Goal: Task Accomplishment & Management: Complete application form

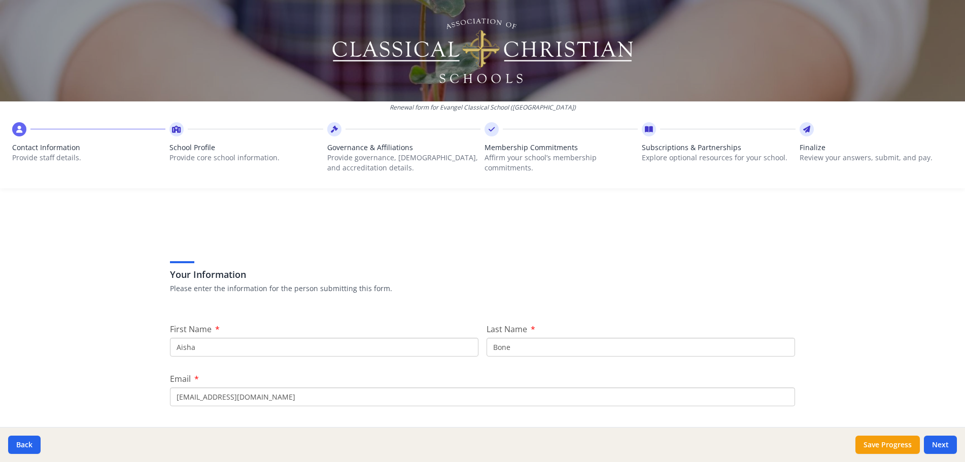
click at [339, 339] on input "Aisha" at bounding box center [324, 347] width 309 height 19
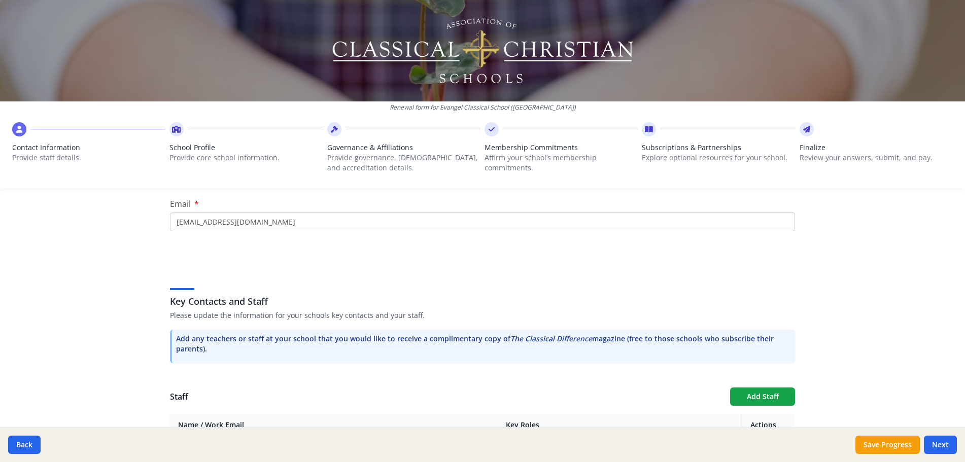
scroll to position [168, 0]
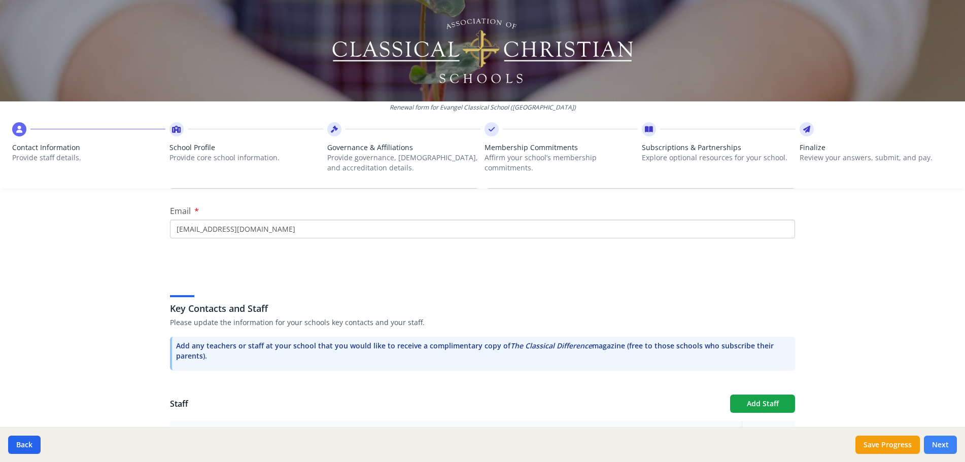
click at [932, 451] on button "Next" at bounding box center [940, 445] width 33 height 18
type input "[PHONE_NUMBER]"
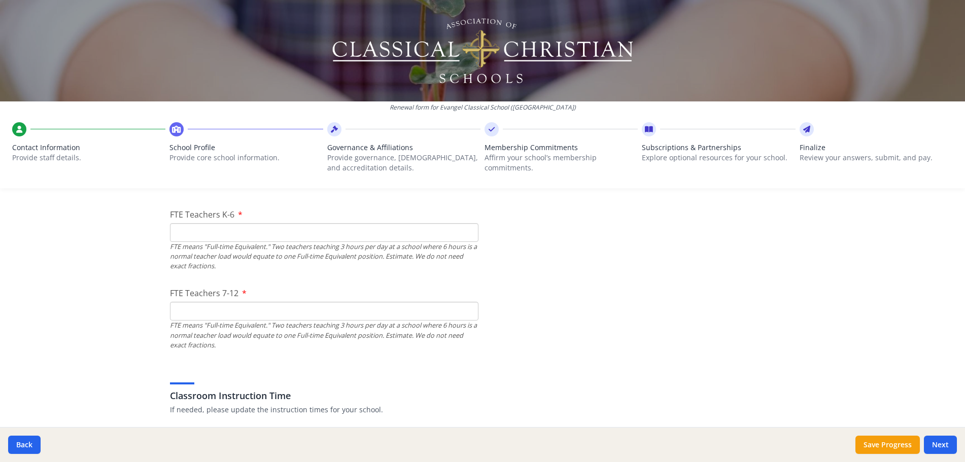
scroll to position [633, 0]
click at [419, 229] on input "FTE Teachers K-6" at bounding box center [324, 232] width 309 height 19
click at [409, 313] on input "FTE Teachers 7-12" at bounding box center [324, 310] width 309 height 19
type input "0"
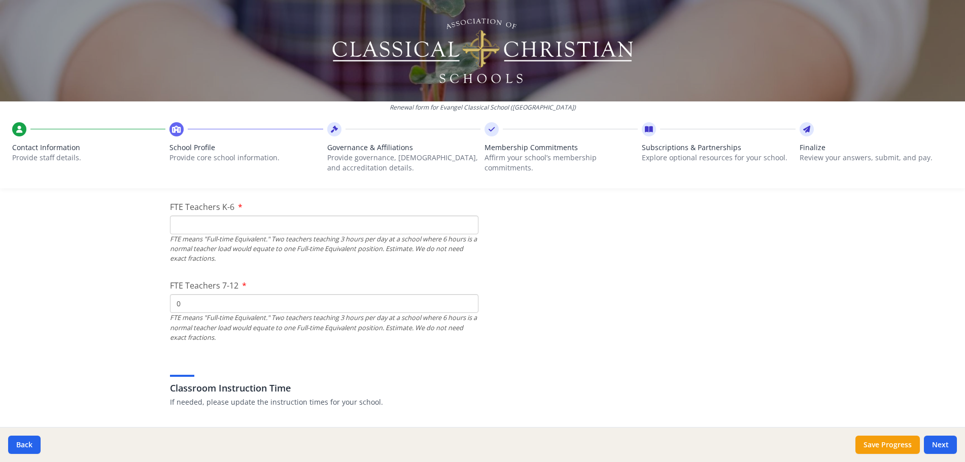
scroll to position [641, 0]
click at [412, 304] on input "0" at bounding box center [324, 303] width 309 height 19
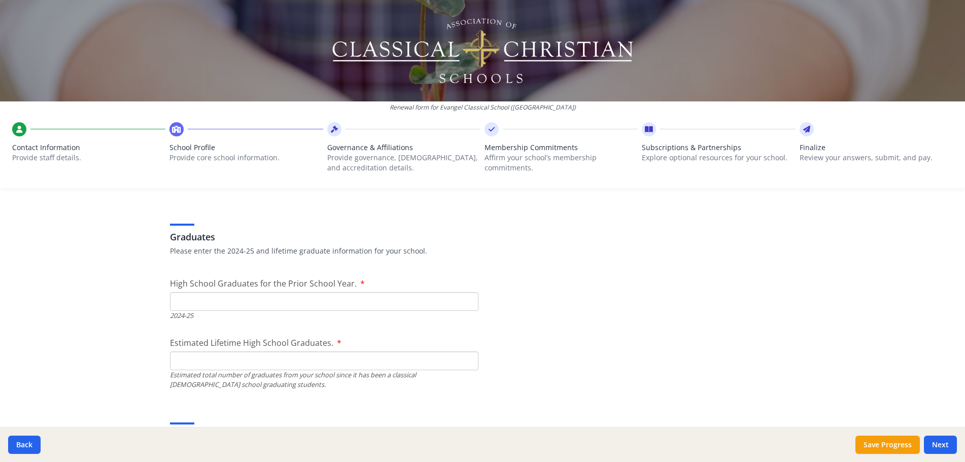
scroll to position [1420, 0]
click at [341, 358] on input "Estimated Lifetime High School Graduates." at bounding box center [324, 360] width 309 height 19
type input "36"
click at [315, 300] on input "High School Graduates for the Prior School Year." at bounding box center [324, 301] width 309 height 19
click at [242, 298] on input "High School Graduates for the Prior School Year." at bounding box center [324, 301] width 309 height 19
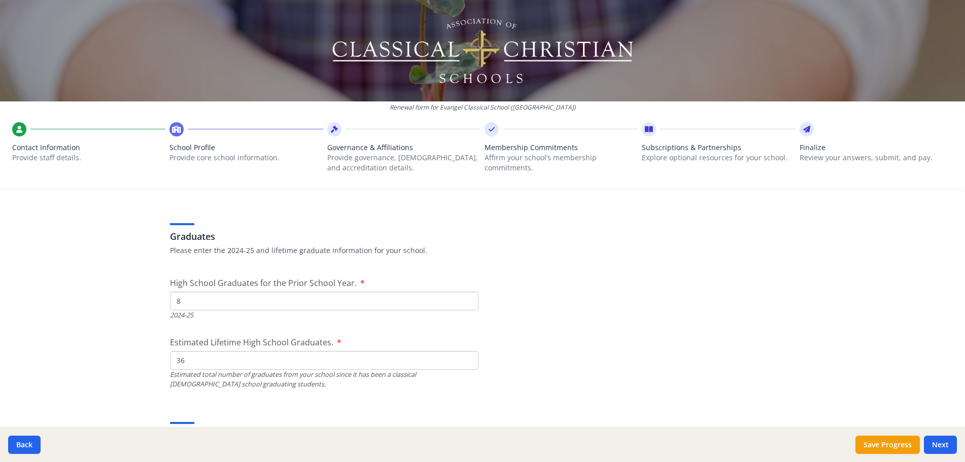
type input "8"
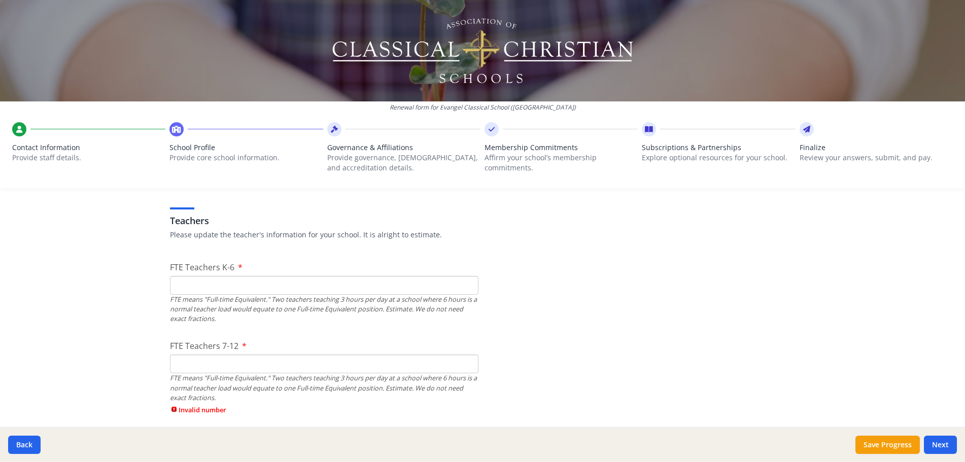
scroll to position [581, 0]
click at [422, 285] on input "FTE Teachers K-6" at bounding box center [324, 285] width 309 height 19
click at [227, 290] on input "FTE Teachers K-6" at bounding box center [324, 285] width 309 height 19
type input "6"
click at [453, 362] on input "FTE Teachers 7-12" at bounding box center [324, 363] width 309 height 19
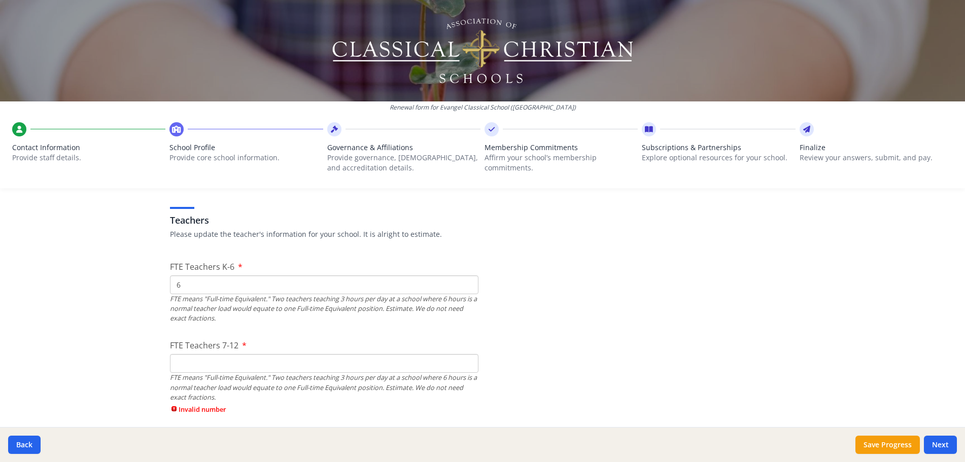
click at [316, 357] on input "FTE Teachers 7-12" at bounding box center [324, 363] width 309 height 19
type input "5"
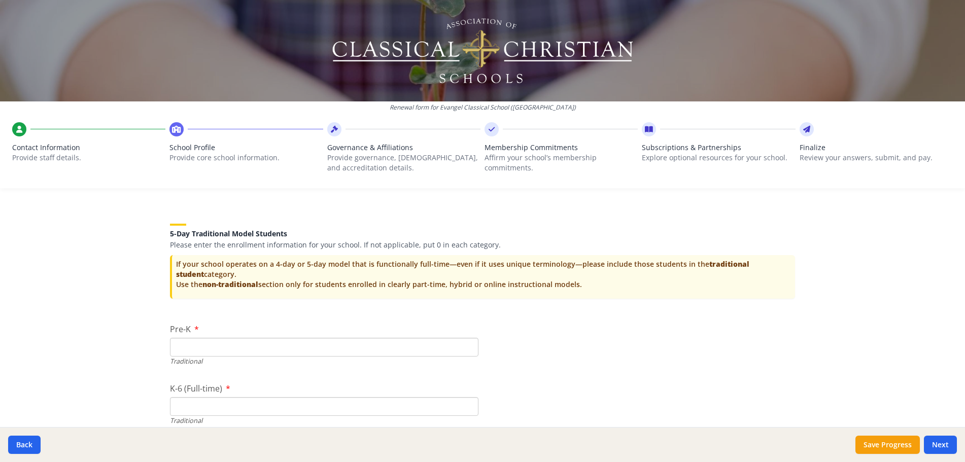
scroll to position [2004, 0]
click at [186, 344] on input "Pre-K" at bounding box center [324, 345] width 309 height 19
type input "0"
click at [228, 401] on input "K-6 (Full-time)" at bounding box center [324, 405] width 309 height 19
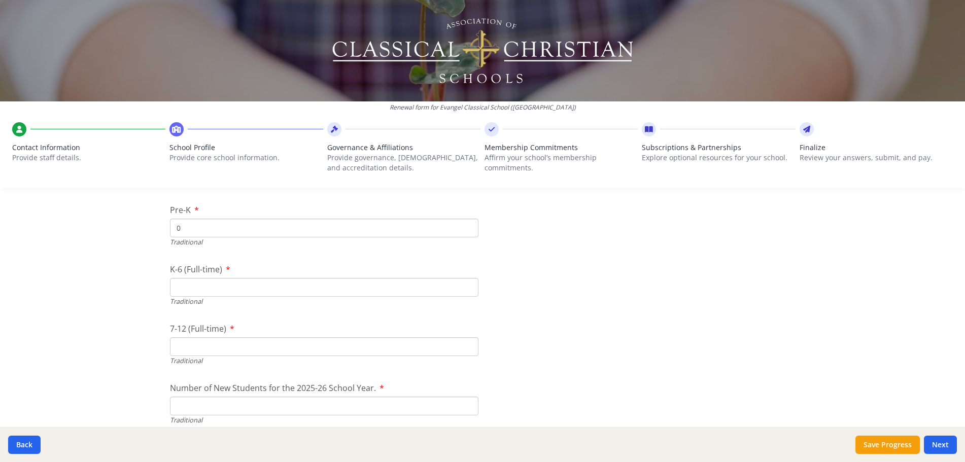
scroll to position [2125, 0]
type input "97"
click at [291, 343] on input "7-12 (Full-time)" at bounding box center [324, 344] width 309 height 19
click at [243, 342] on input "7-12 (Full-time)" at bounding box center [324, 344] width 309 height 19
type input "57"
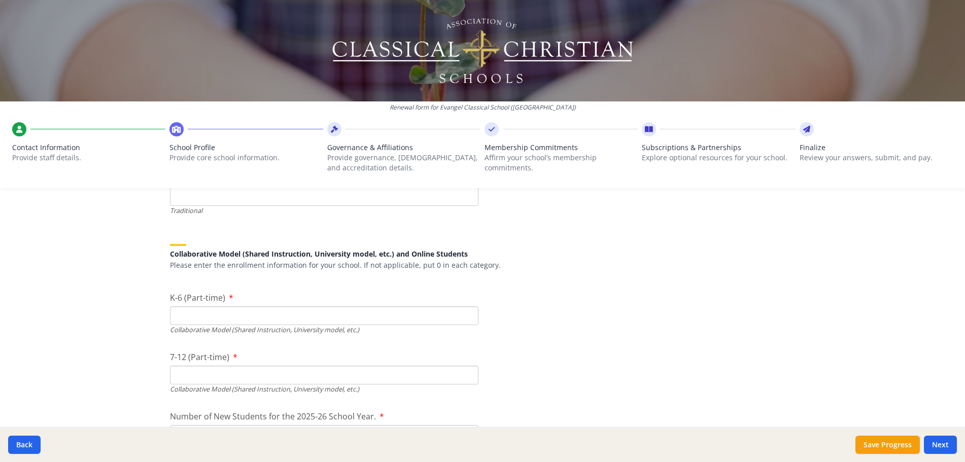
scroll to position [2334, 0]
click at [437, 315] on input "K-6 (Part-time)" at bounding box center [324, 313] width 309 height 19
type input "0"
click at [421, 368] on input "7-12 (Part-time)" at bounding box center [324, 372] width 309 height 19
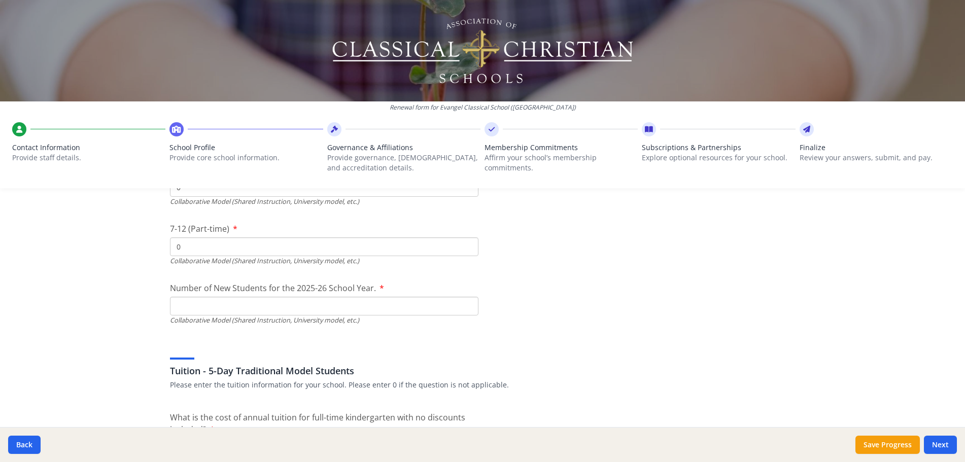
scroll to position [2461, 0]
type input "0"
click at [408, 304] on input "Number of New Students for the 2025-26 School Year." at bounding box center [324, 305] width 309 height 19
type input "0"
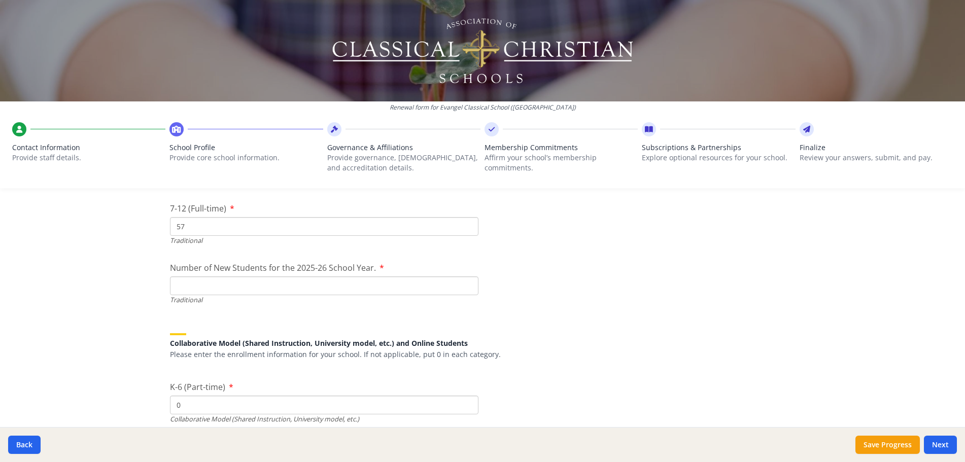
scroll to position [2240, 0]
click at [280, 227] on input "57" at bounding box center [324, 228] width 309 height 19
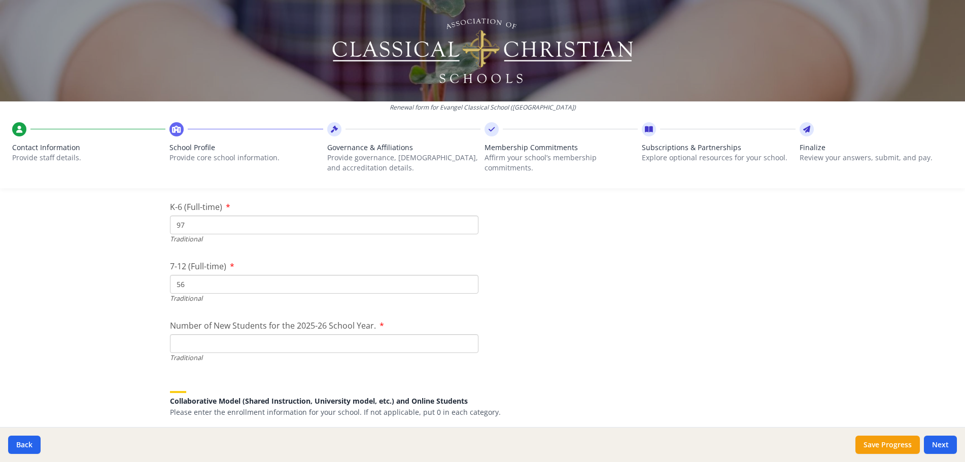
scroll to position [2182, 0]
type input "56"
click at [304, 235] on input "97" at bounding box center [324, 228] width 309 height 19
click at [362, 228] on input "97" at bounding box center [324, 228] width 309 height 19
type input "99"
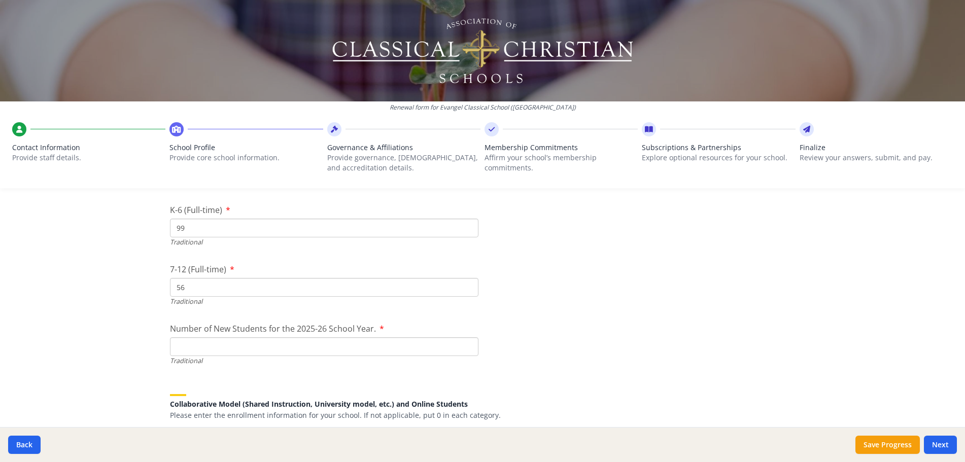
click at [361, 349] on input "Number of New Students for the 2025-26 School Year." at bounding box center [324, 346] width 309 height 19
click at [324, 349] on input "Number of New Students for the 2025-26 School Year." at bounding box center [324, 346] width 309 height 19
type input "21"
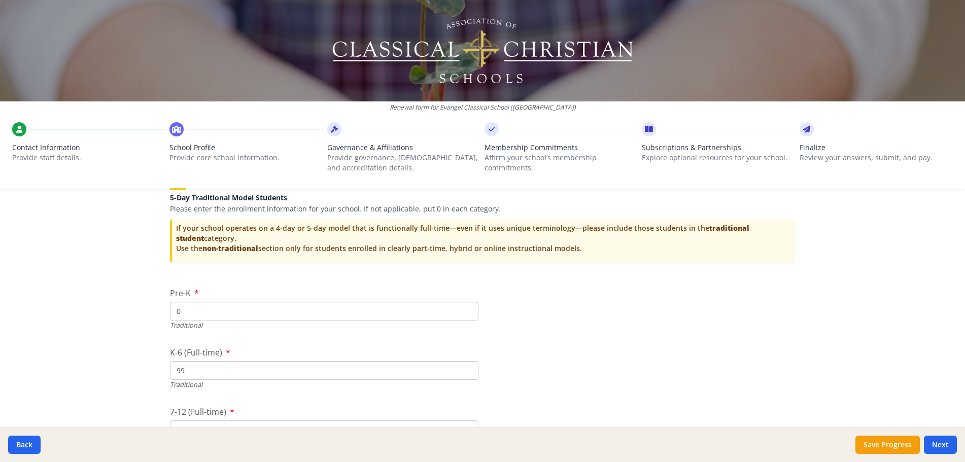
scroll to position [2077, 0]
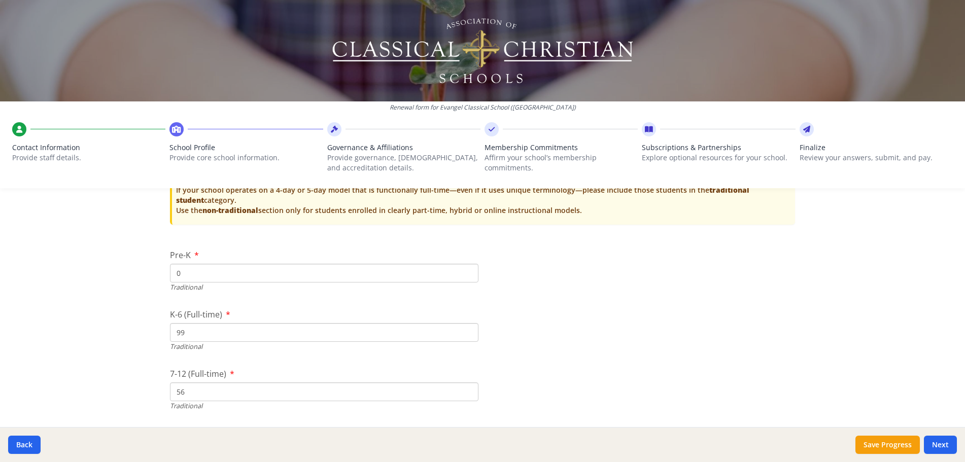
click at [88, 342] on div "Renewal form for Evangel Classical School ([GEOGRAPHIC_DATA]) Contact Informati…" at bounding box center [482, 231] width 965 height 462
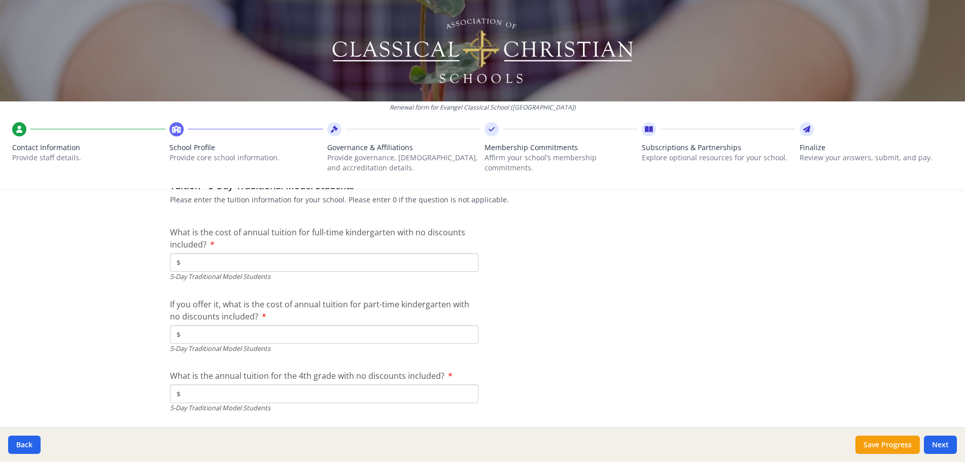
scroll to position [2646, 0]
click at [426, 264] on input "$" at bounding box center [324, 262] width 309 height 19
click at [143, 313] on div "Renewal form for Evangel Classical School ([GEOGRAPHIC_DATA]) Contact Informati…" at bounding box center [482, 231] width 965 height 462
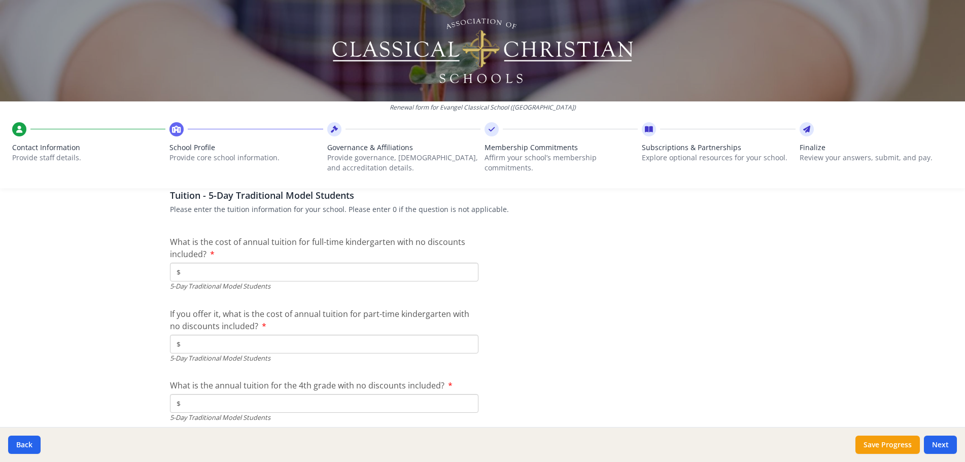
scroll to position [2636, 0]
click at [325, 266] on input "$" at bounding box center [324, 271] width 309 height 19
click at [315, 347] on input "$" at bounding box center [324, 343] width 309 height 19
type input "$6 262"
click at [344, 342] on input "$" at bounding box center [324, 343] width 309 height 19
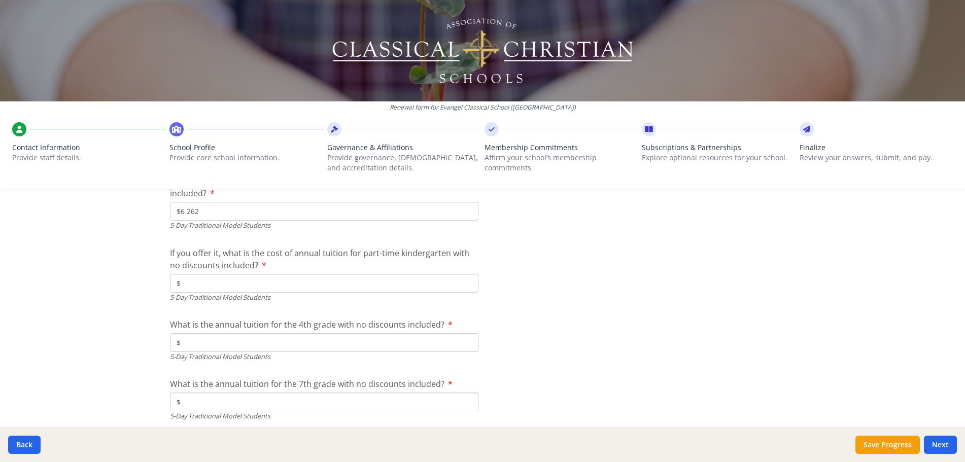
scroll to position [2717, 0]
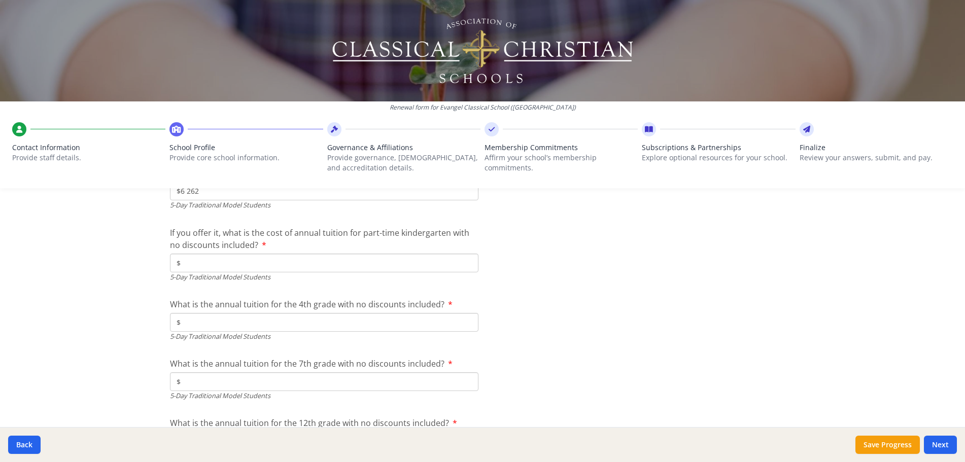
click at [346, 326] on input "$" at bounding box center [324, 322] width 309 height 19
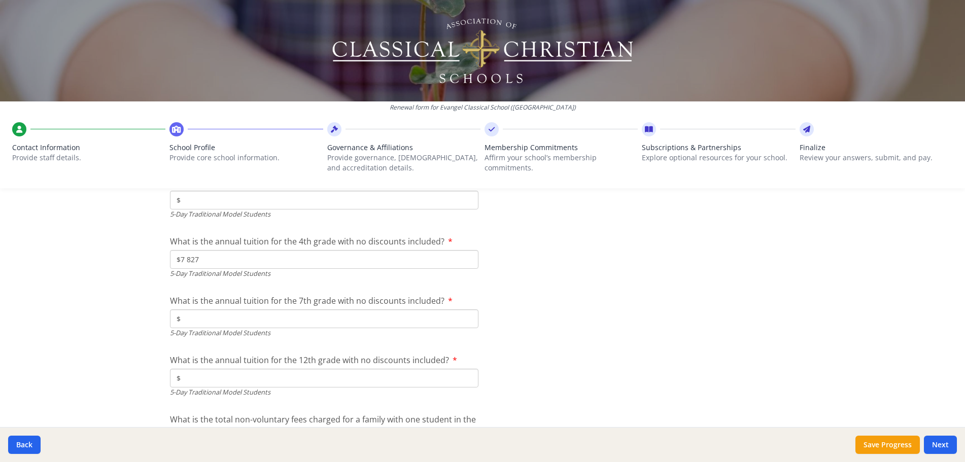
scroll to position [2780, 0]
type input "$7 827"
click at [346, 326] on input "$" at bounding box center [324, 318] width 309 height 19
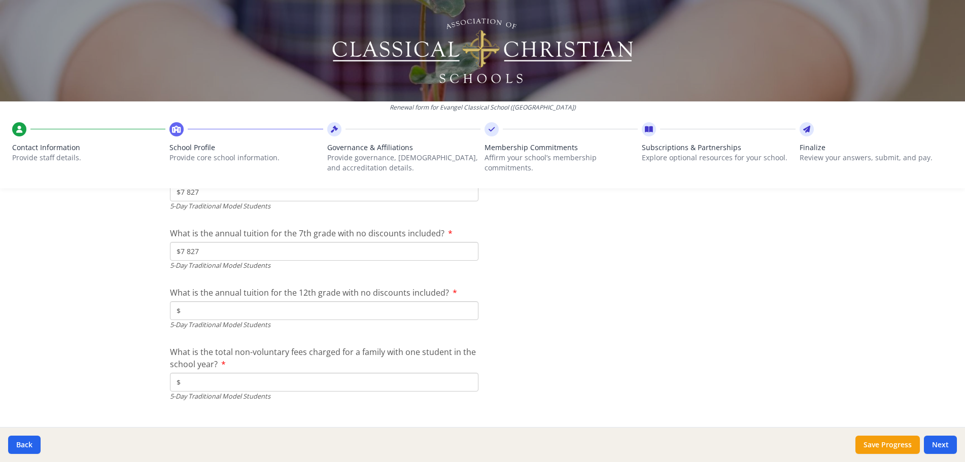
scroll to position [2849, 0]
type input "$7 827"
click at [346, 308] on input "$" at bounding box center [324, 308] width 309 height 19
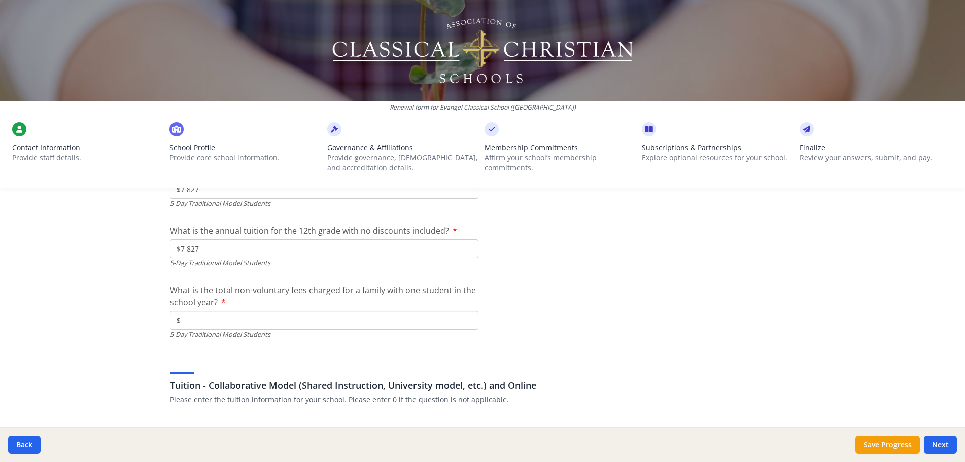
scroll to position [2911, 0]
type input "$7 827"
click at [345, 312] on input "$" at bounding box center [324, 319] width 309 height 19
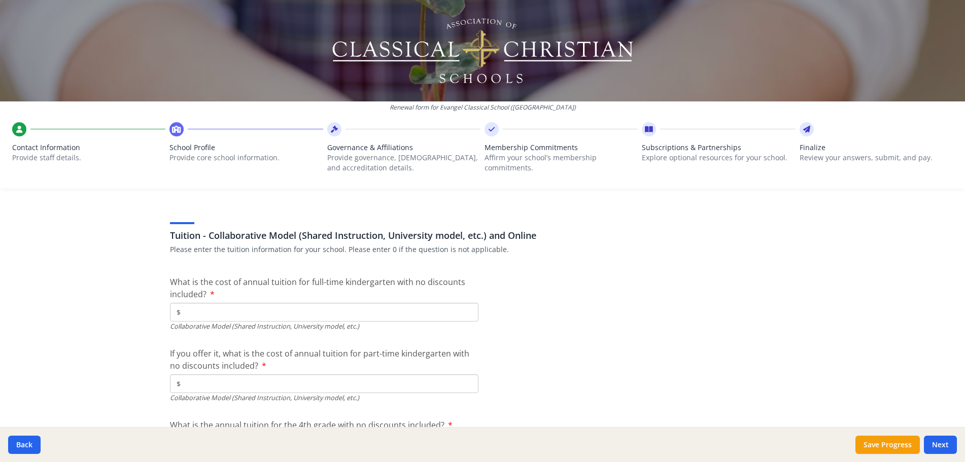
scroll to position [3061, 0]
type input "$0"
click at [345, 312] on input "$" at bounding box center [324, 310] width 309 height 19
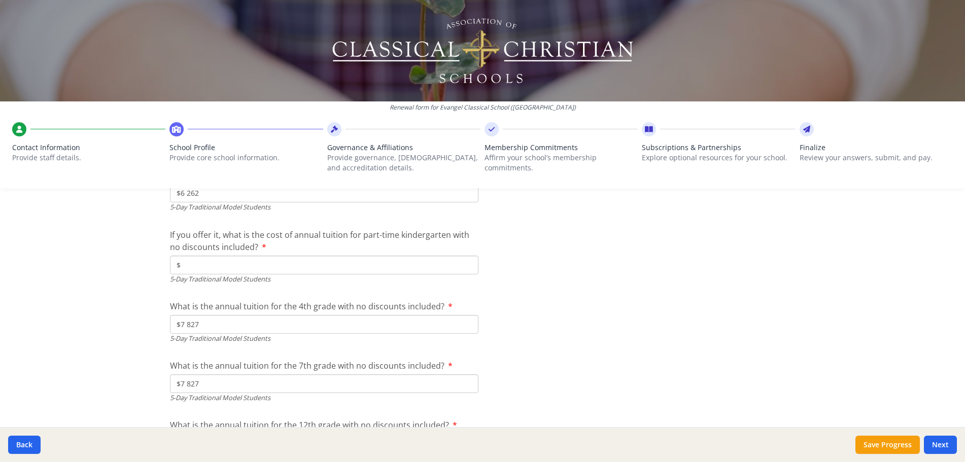
scroll to position [2714, 0]
click at [350, 263] on input "$" at bounding box center [324, 265] width 309 height 19
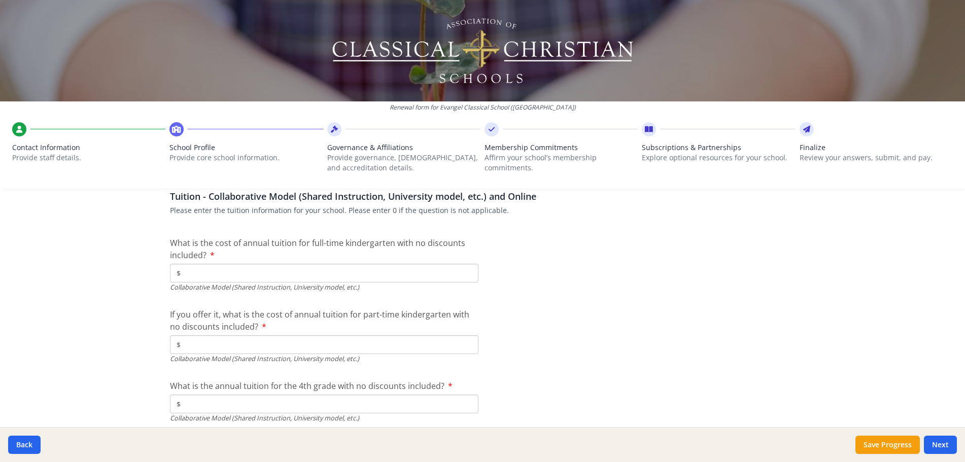
scroll to position [3099, 0]
type input "$0"
click at [407, 280] on input "$" at bounding box center [324, 272] width 309 height 19
type input "$0"
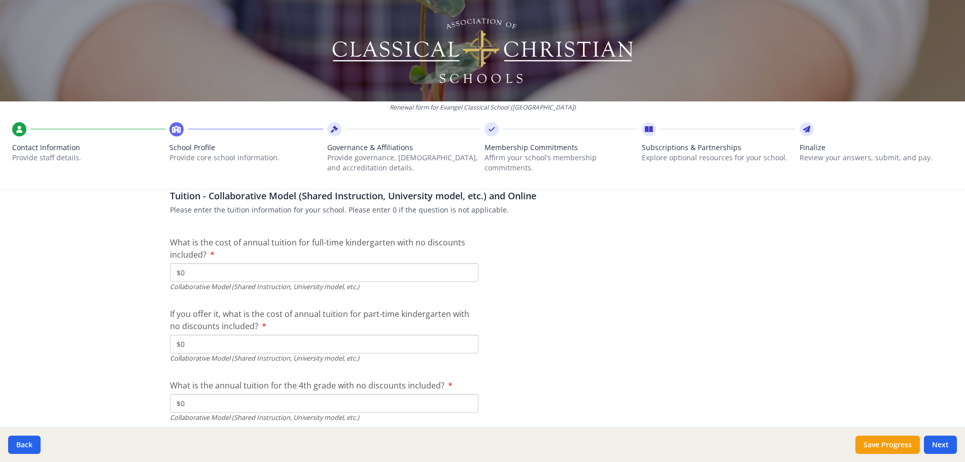
type input "$0"
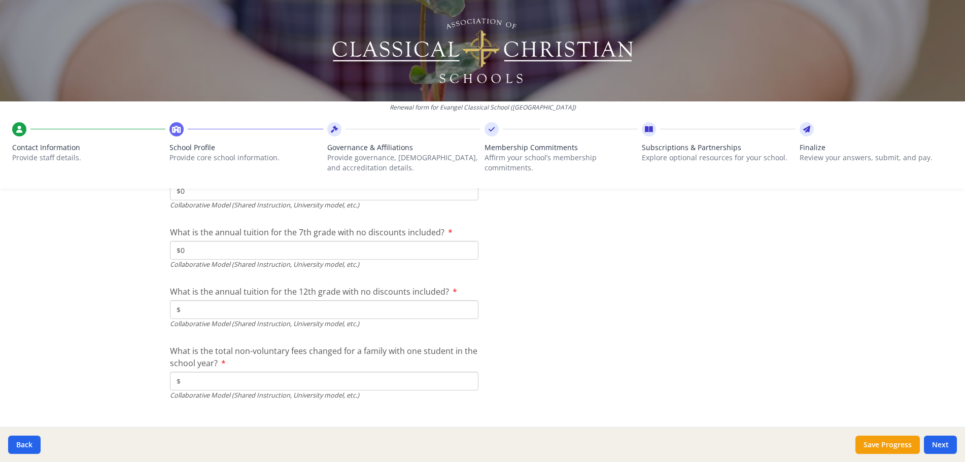
scroll to position [3312, 0]
type input "$0"
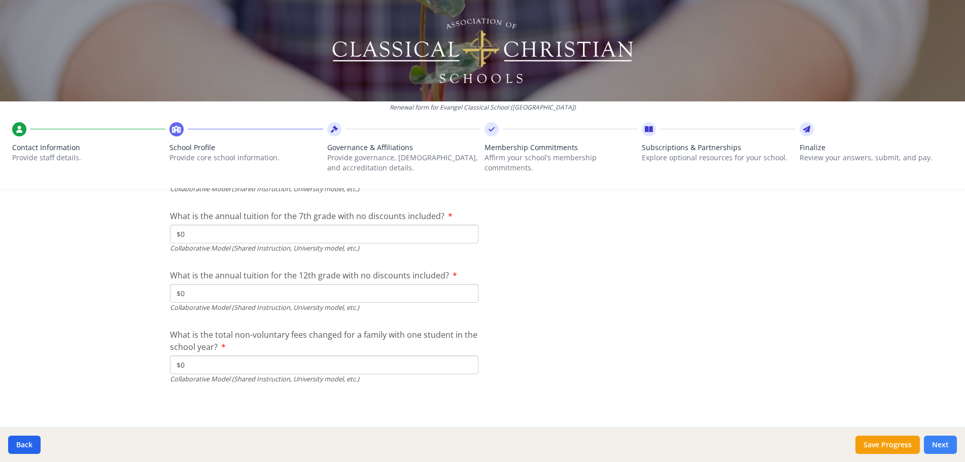
click at [933, 443] on button "Next" at bounding box center [940, 445] width 33 height 18
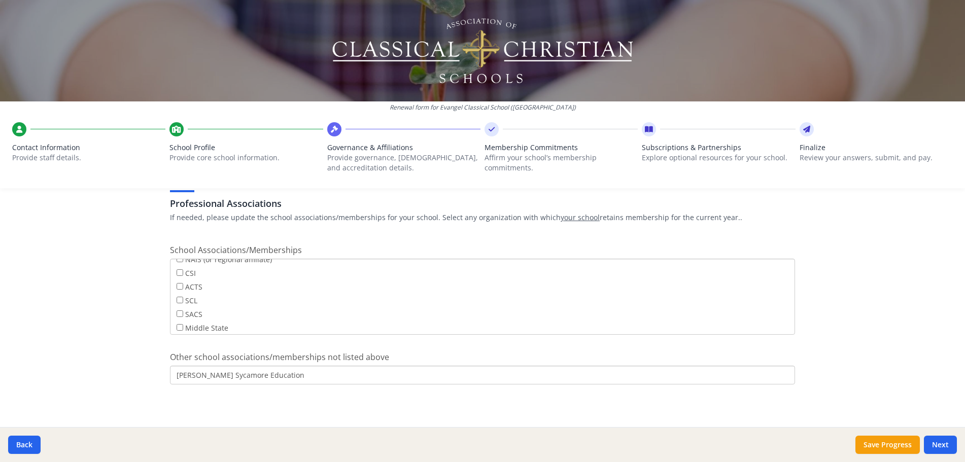
scroll to position [0, 0]
click at [713, 412] on div "Governance Structure If needed, please update the governance structure for your…" at bounding box center [483, 30] width 650 height 824
click at [88, 323] on div "Renewal form for Evangel Classical School ([GEOGRAPHIC_DATA]) Contact Informati…" at bounding box center [482, 231] width 965 height 462
click at [949, 450] on button "Next" at bounding box center [940, 445] width 33 height 18
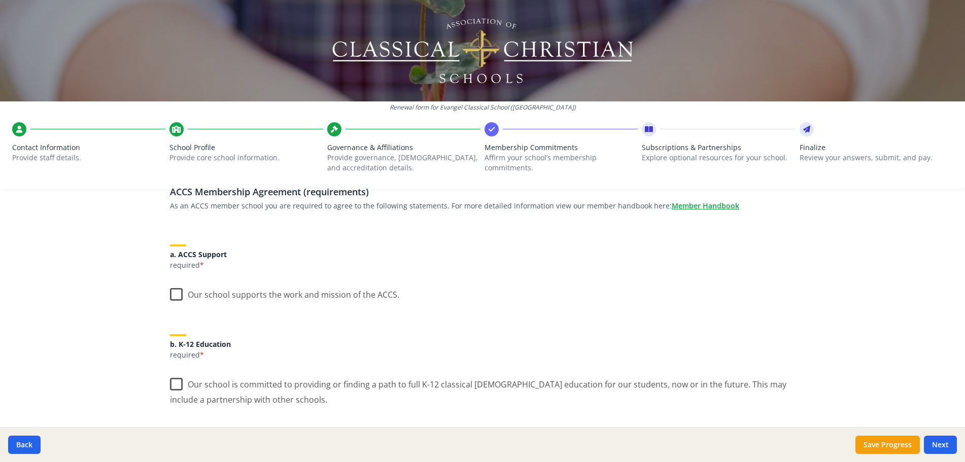
scroll to position [84, 0]
click at [172, 293] on label "Our school supports the work and mission of the ACCS." at bounding box center [284, 292] width 229 height 22
click at [0, 0] on input "Our school supports the work and mission of the ACCS." at bounding box center [0, 0] width 0 height 0
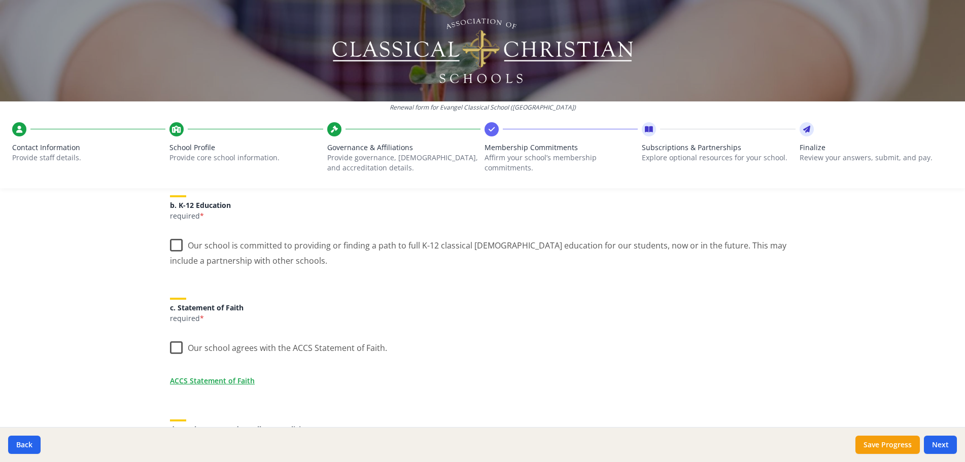
scroll to position [222, 0]
click at [174, 246] on label "Our school is committed to providing or finding a path to full K-12 classical […" at bounding box center [482, 249] width 625 height 34
click at [0, 0] on input "Our school is committed to providing or finding a path to full K-12 classical […" at bounding box center [0, 0] width 0 height 0
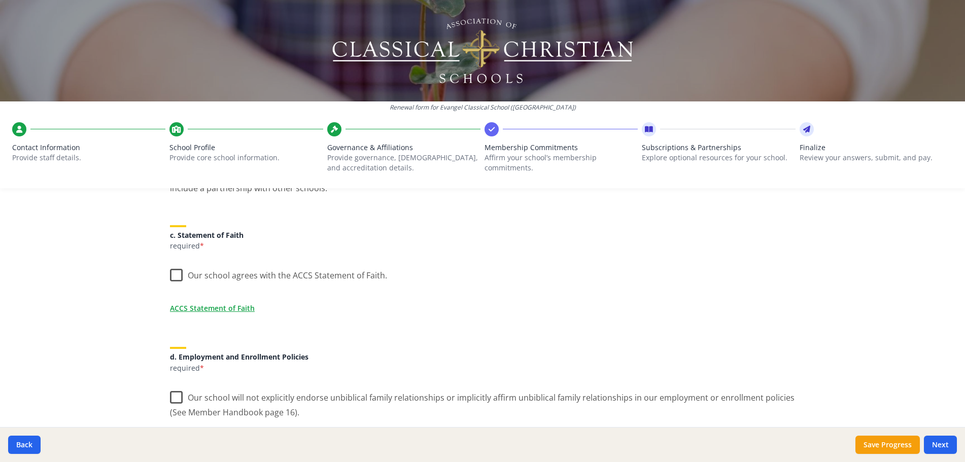
scroll to position [295, 0]
click at [173, 280] on label "Our school agrees with the ACCS Statement of Faith." at bounding box center [278, 273] width 217 height 22
click at [0, 0] on input "Our school agrees with the ACCS Statement of Faith." at bounding box center [0, 0] width 0 height 0
click at [173, 280] on label "Our school agrees with the ACCS Statement of Faith." at bounding box center [277, 273] width 215 height 22
click at [0, 0] on input "Our school agrees with the ACCS Statement of Faith." at bounding box center [0, 0] width 0 height 0
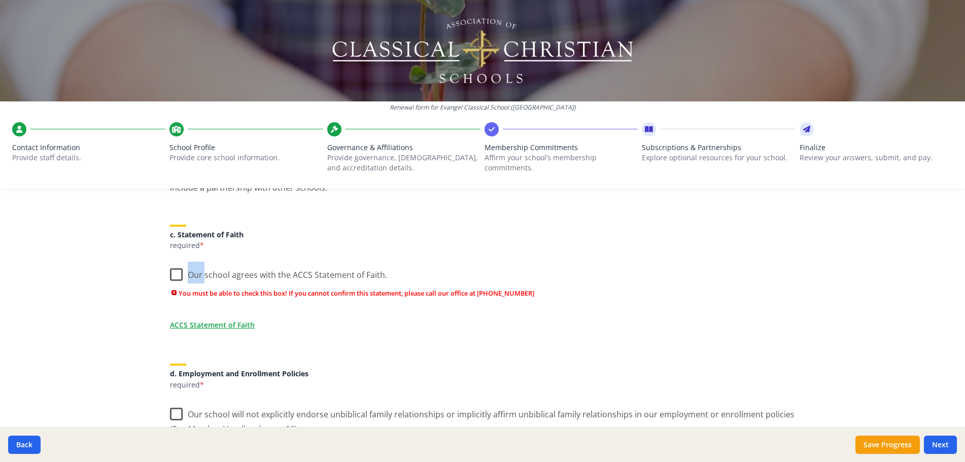
click at [173, 275] on label "Our school agrees with the ACCS Statement of Faith." at bounding box center [278, 273] width 217 height 22
click at [0, 0] on input "Our school agrees with the ACCS Statement of Faith." at bounding box center [0, 0] width 0 height 0
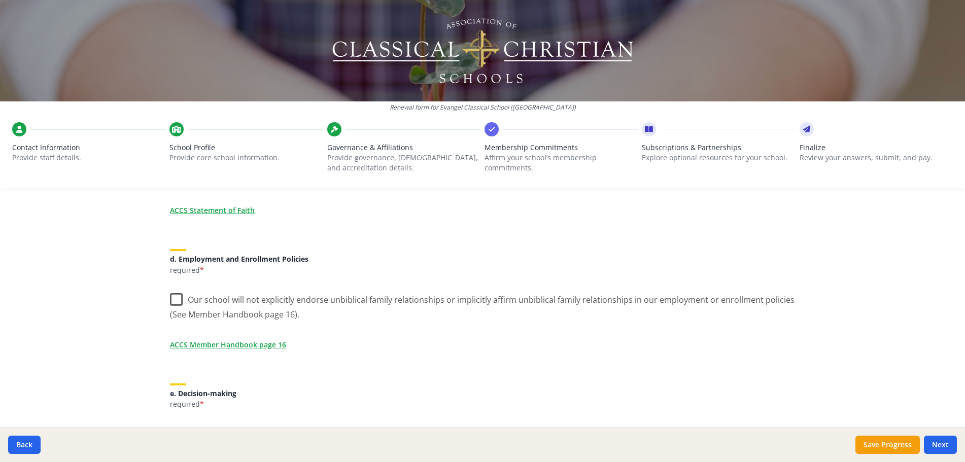
scroll to position [393, 0]
click at [177, 299] on label "Our school will not explicitly endorse unbiblical family relationships or impli…" at bounding box center [482, 303] width 625 height 34
click at [0, 0] on input "Our school will not explicitly endorse unbiblical family relationships or impli…" at bounding box center [0, 0] width 0 height 0
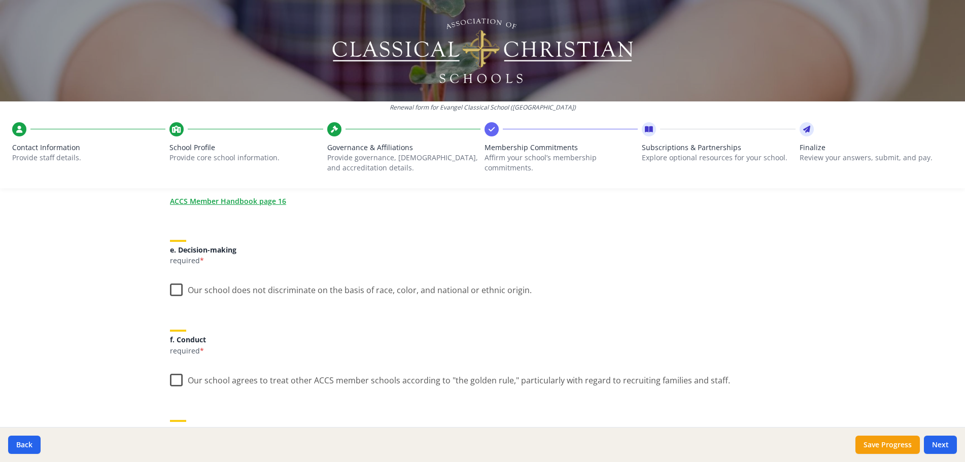
scroll to position [537, 0]
click at [176, 291] on label "Our school does not discriminate on the basis of race, color, and national or e…" at bounding box center [351, 287] width 362 height 22
click at [0, 0] on input "Our school does not discriminate on the basis of race, color, and national or e…" at bounding box center [0, 0] width 0 height 0
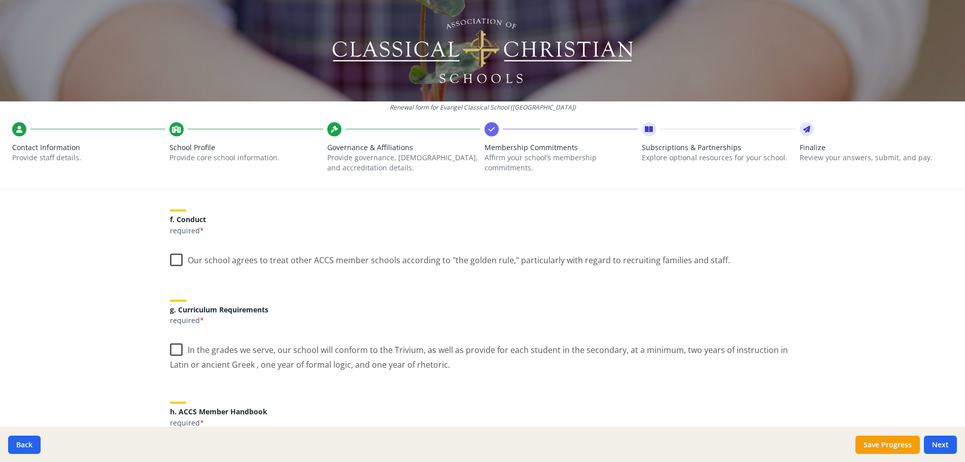
scroll to position [662, 0]
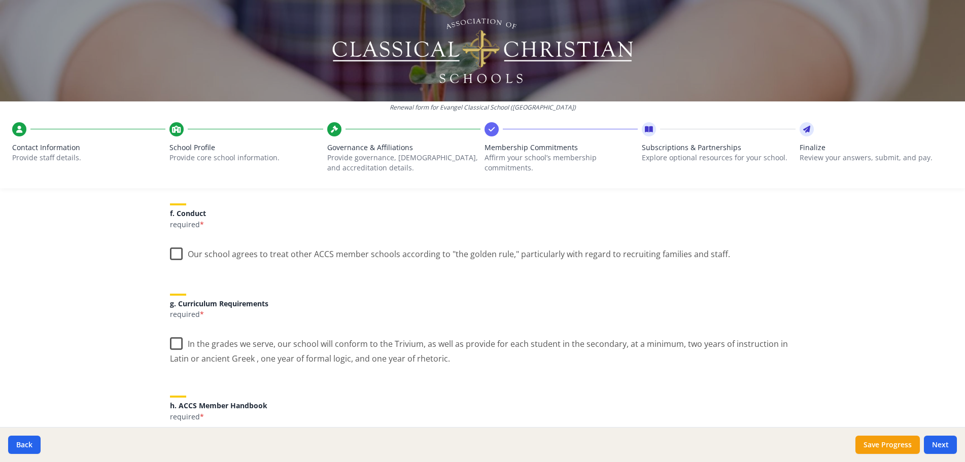
click at [170, 255] on label "Our school agrees to treat other ACCS member schools according to "the golden r…" at bounding box center [450, 252] width 560 height 22
click at [0, 0] on input "Our school agrees to treat other ACCS member schools according to "the golden r…" at bounding box center [0, 0] width 0 height 0
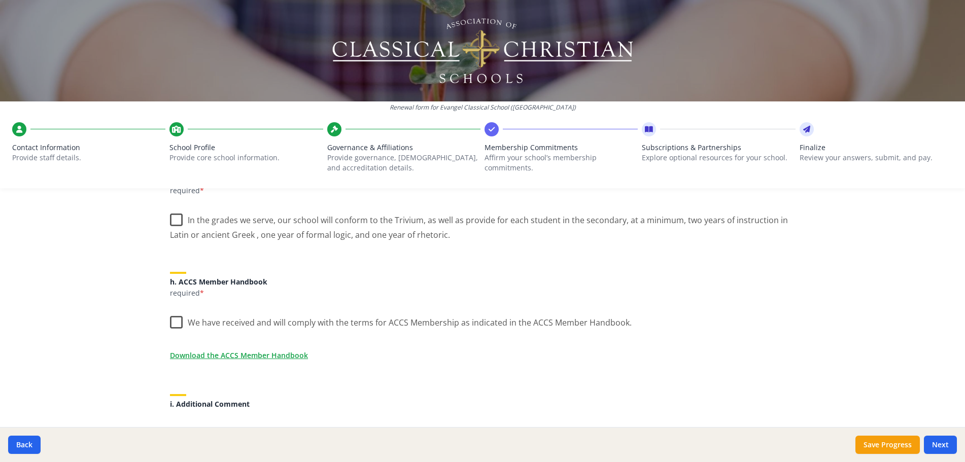
scroll to position [788, 0]
click at [172, 219] on label "In the grades we serve, our school will conform to the Trivium, as well as prov…" at bounding box center [482, 223] width 625 height 34
click at [0, 0] on input "In the grades we serve, our school will conform to the Trivium, as well as prov…" at bounding box center [0, 0] width 0 height 0
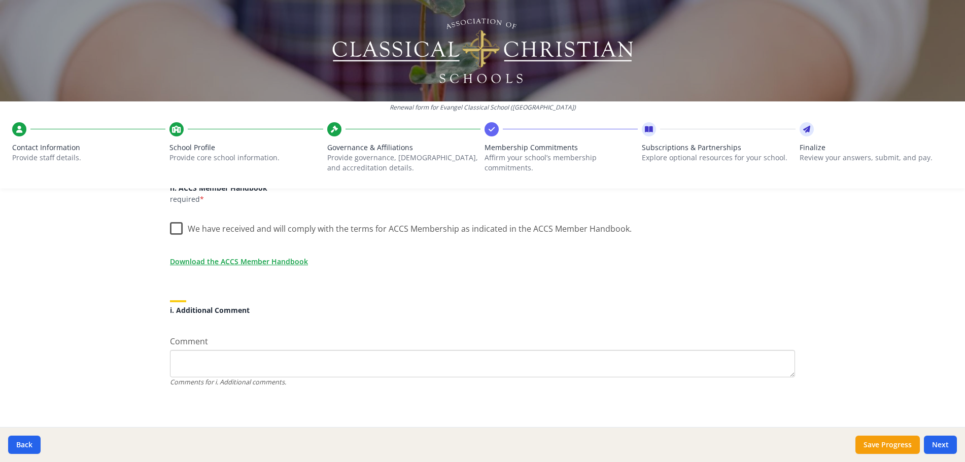
scroll to position [883, 0]
click at [171, 223] on label "We have received and will comply with the terms for ACCS Membership as indicate…" at bounding box center [401, 224] width 462 height 22
click at [0, 0] on input "We have received and will comply with the terms for ACCS Membership as indicate…" at bounding box center [0, 0] width 0 height 0
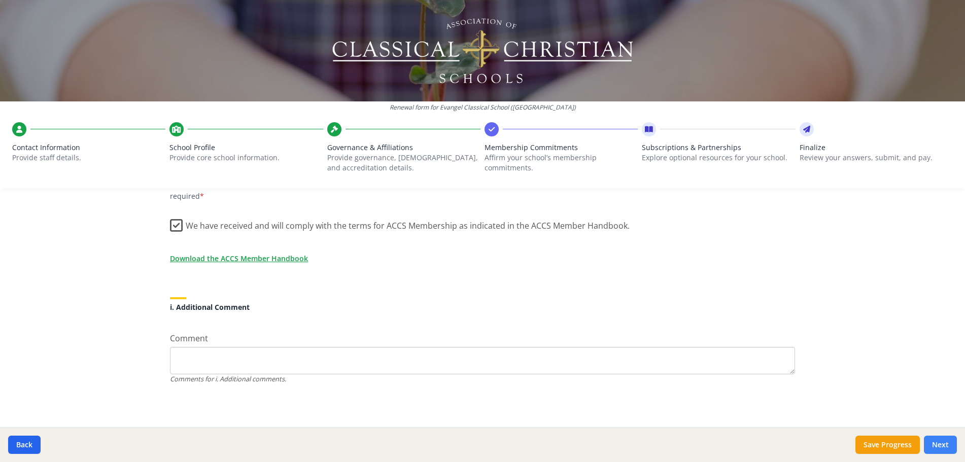
click at [944, 444] on button "Next" at bounding box center [940, 445] width 33 height 18
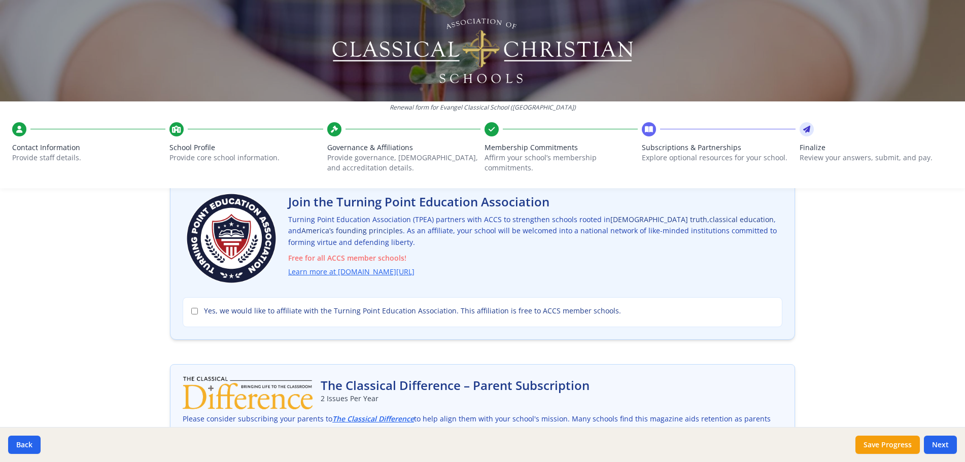
scroll to position [54, 0]
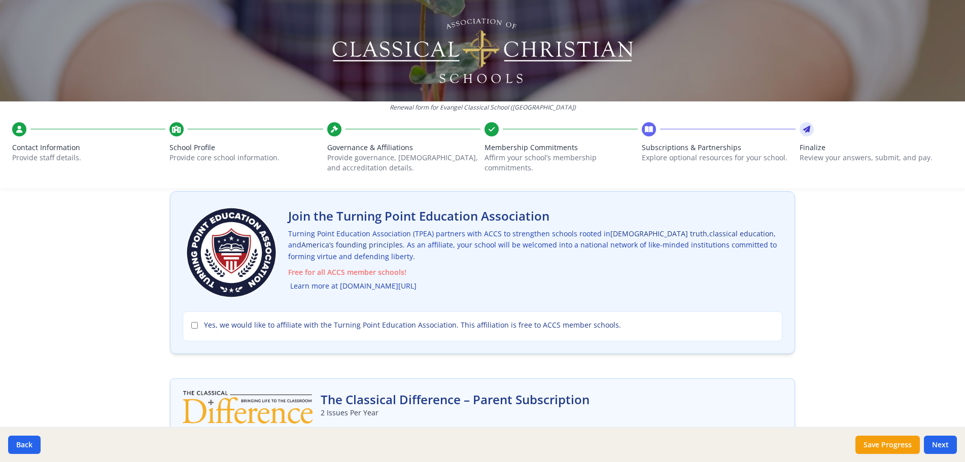
click at [399, 289] on link "Learn more at [DOMAIN_NAME][URL]" at bounding box center [353, 287] width 126 height 12
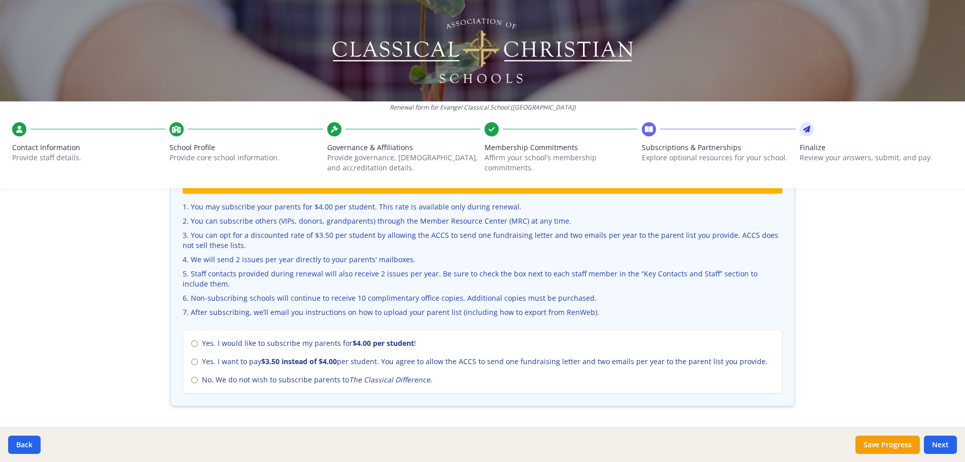
scroll to position [382, 0]
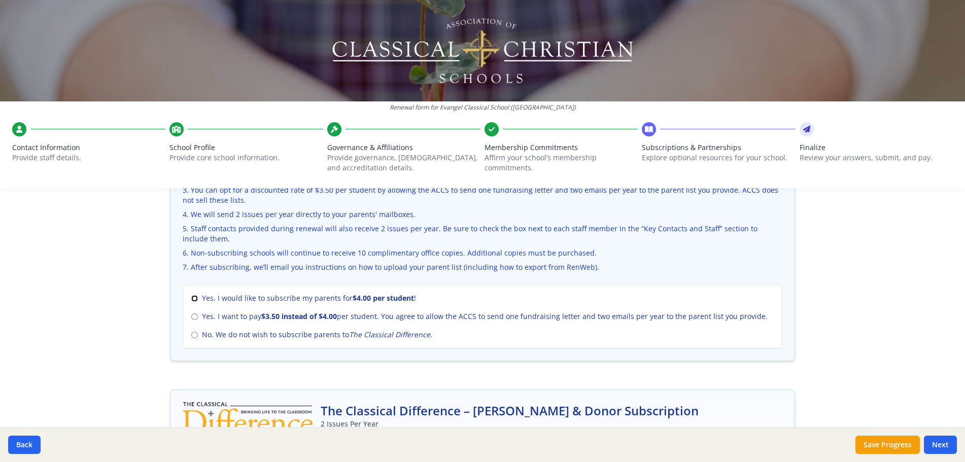
click at [191, 298] on input "Yes. I would like to subscribe my parents for $4.00 per student !" at bounding box center [194, 298] width 7 height 7
radio input "true"
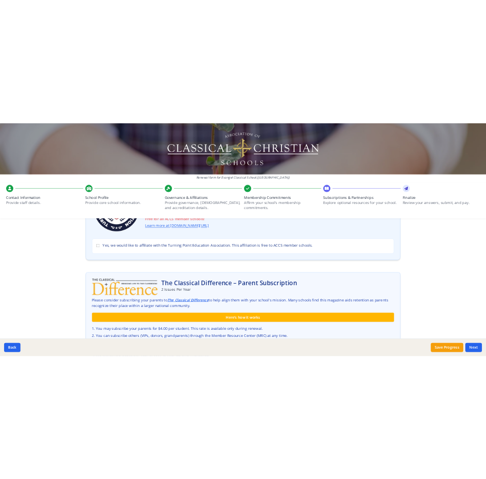
scroll to position [0, 0]
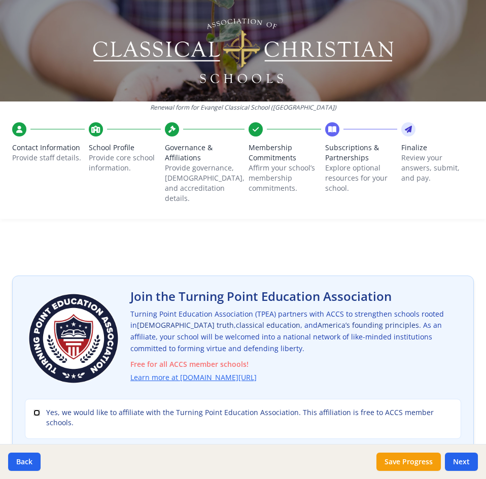
click at [35, 410] on input "Yes, we would like to affiliate with the Turning Point Education Association. T…" at bounding box center [36, 413] width 7 height 7
checkbox input "true"
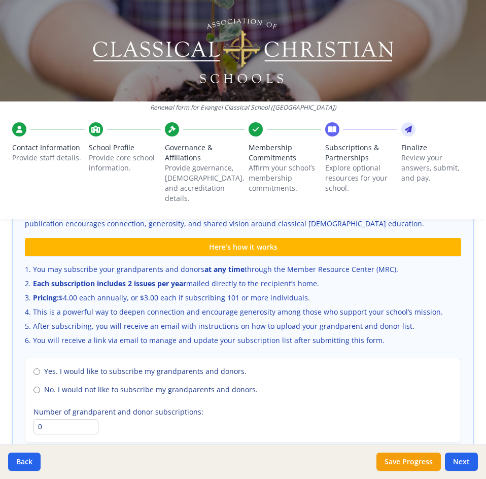
scroll to position [740, 0]
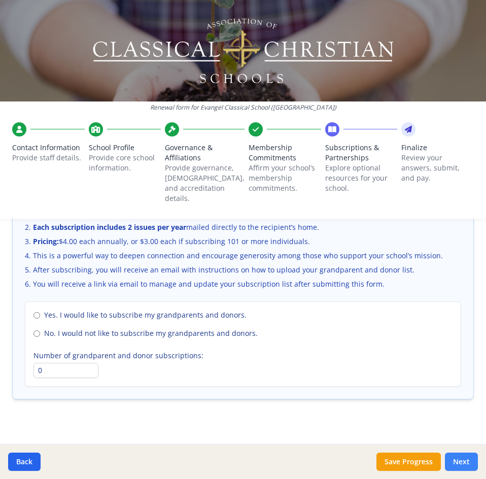
click at [468, 462] on button "Next" at bounding box center [461, 462] width 33 height 18
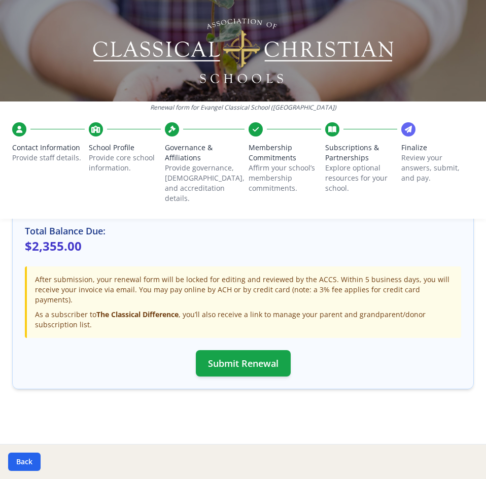
scroll to position [318, 0]
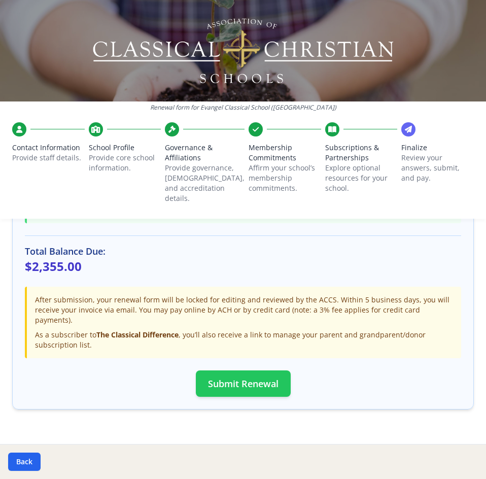
click at [248, 370] on button "Submit Renewal" at bounding box center [243, 383] width 95 height 26
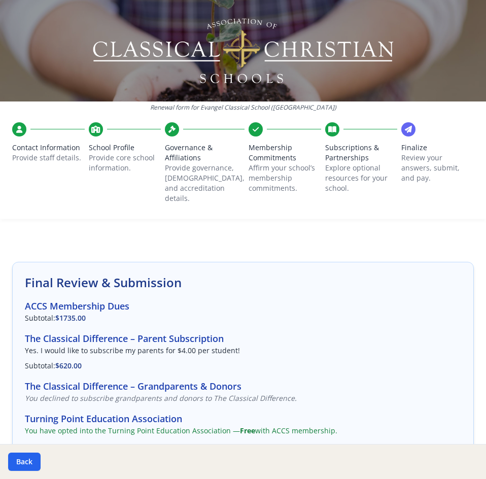
scroll to position [0, 0]
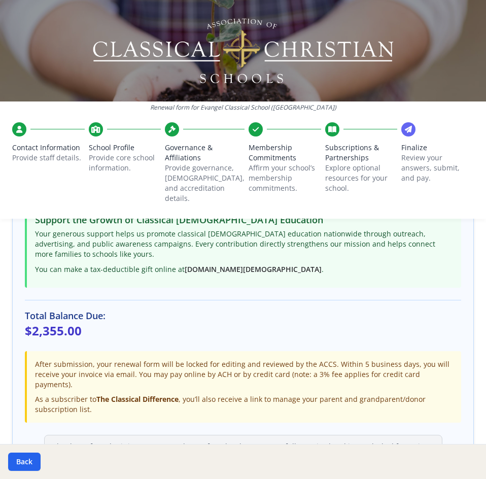
scroll to position [315, 0]
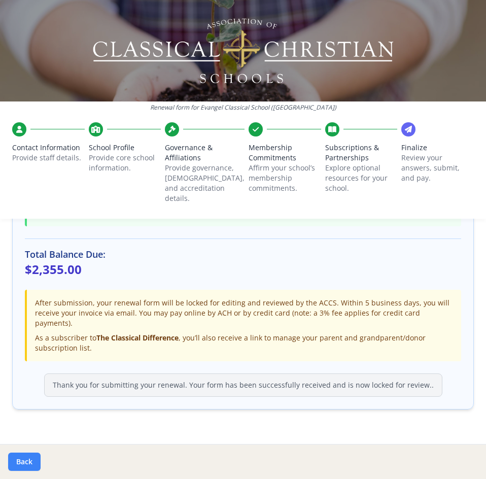
click at [23, 459] on button "Back" at bounding box center [24, 462] width 32 height 18
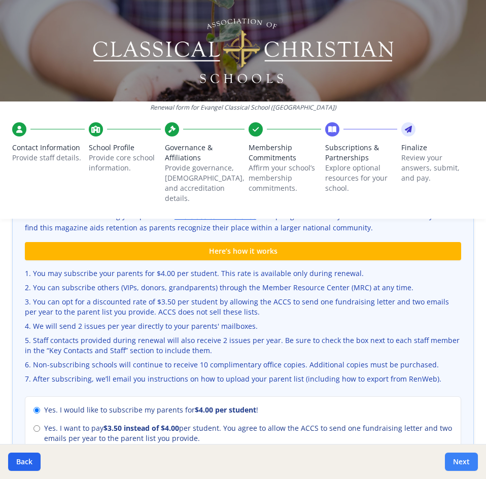
click at [463, 462] on button "Next" at bounding box center [461, 462] width 33 height 18
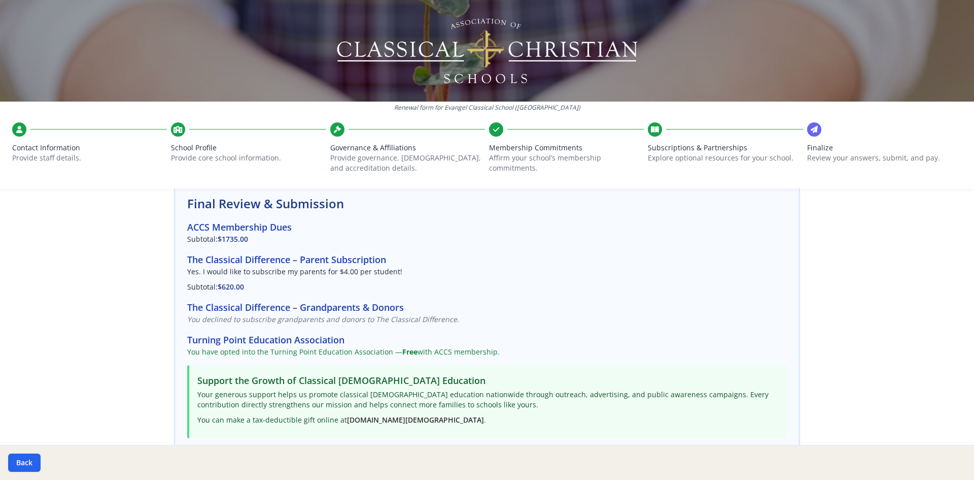
scroll to position [58, 0]
